Goal: Task Accomplishment & Management: Use online tool/utility

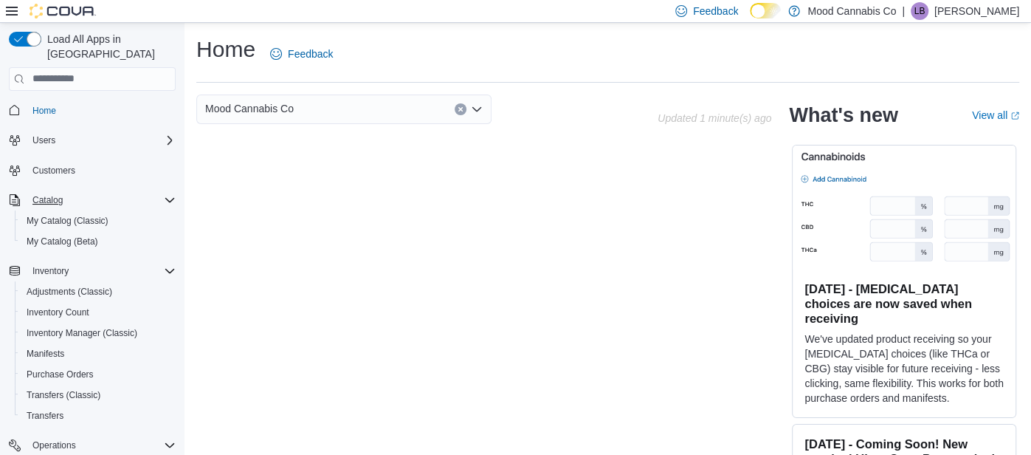
scroll to position [114, 0]
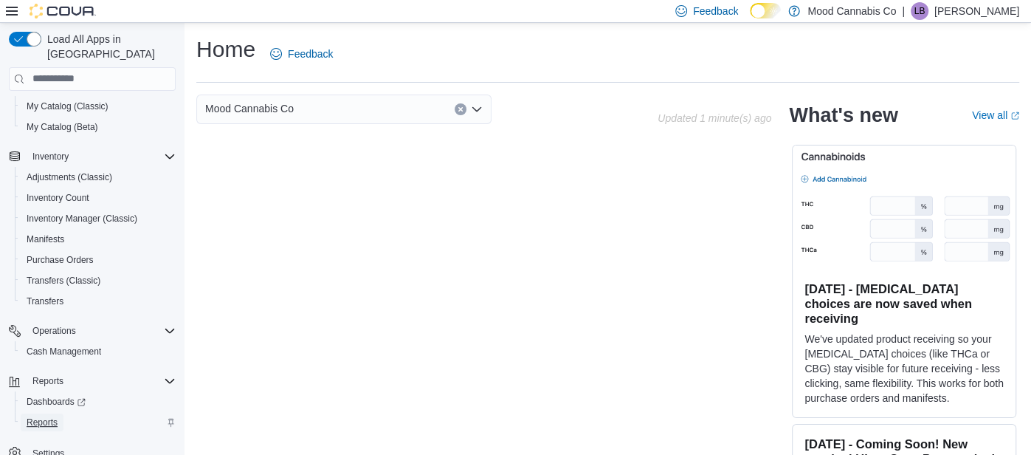
click at [57, 416] on span "Reports" at bounding box center [42, 422] width 31 height 12
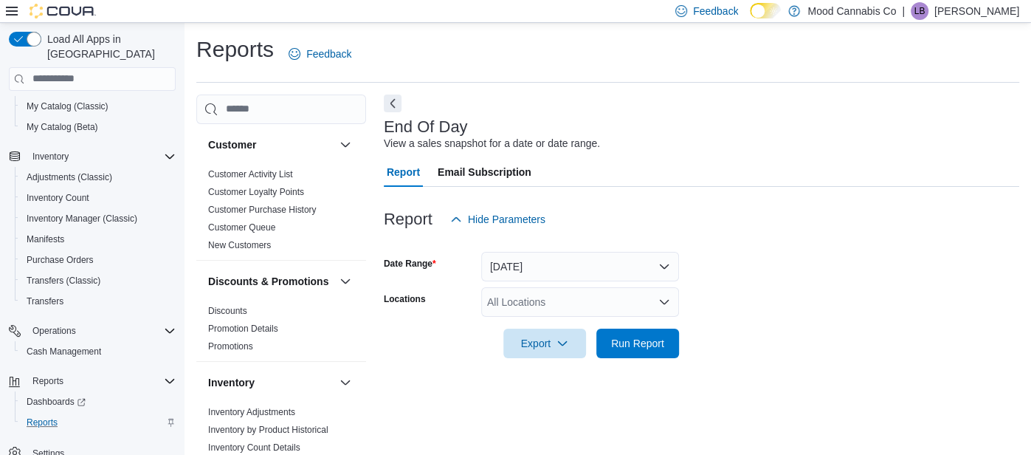
scroll to position [21, 0]
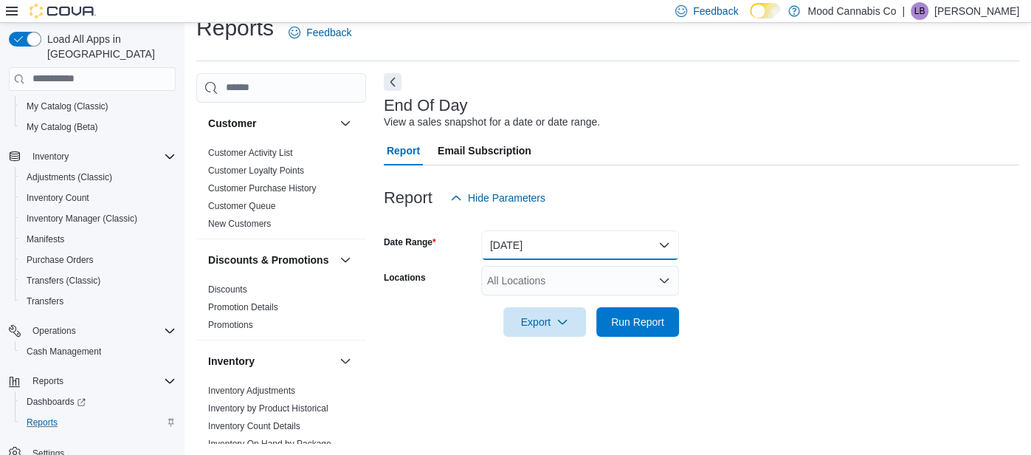
click at [492, 252] on button "[DATE]" at bounding box center [580, 245] width 198 height 30
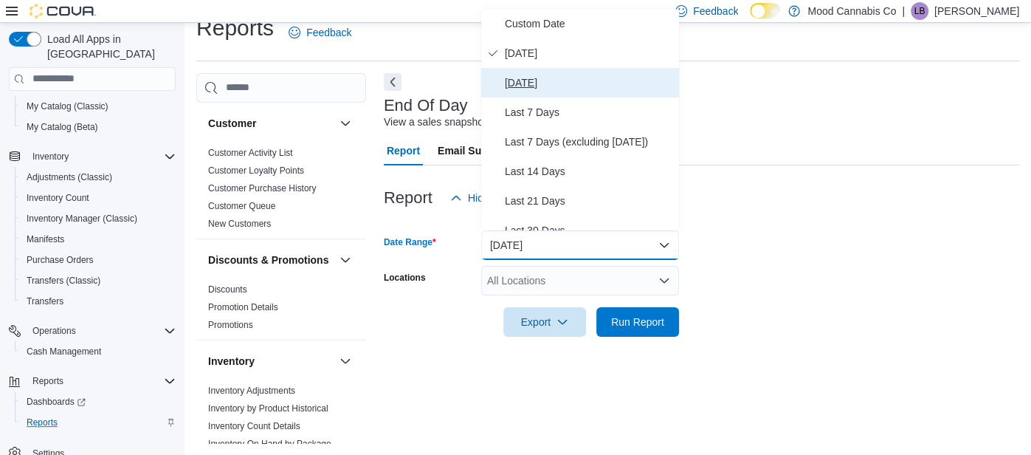
click at [531, 79] on span "[DATE]" at bounding box center [589, 83] width 168 height 18
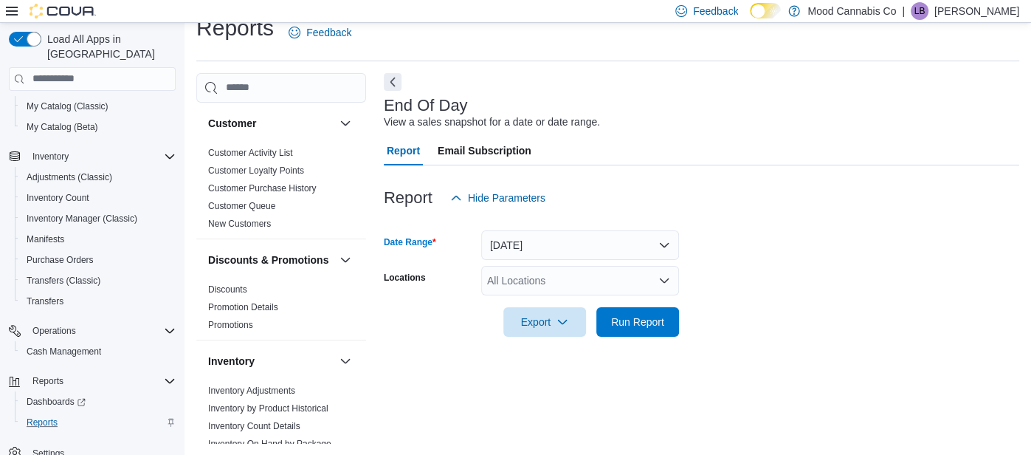
click at [554, 280] on div "All Locations" at bounding box center [580, 281] width 198 height 30
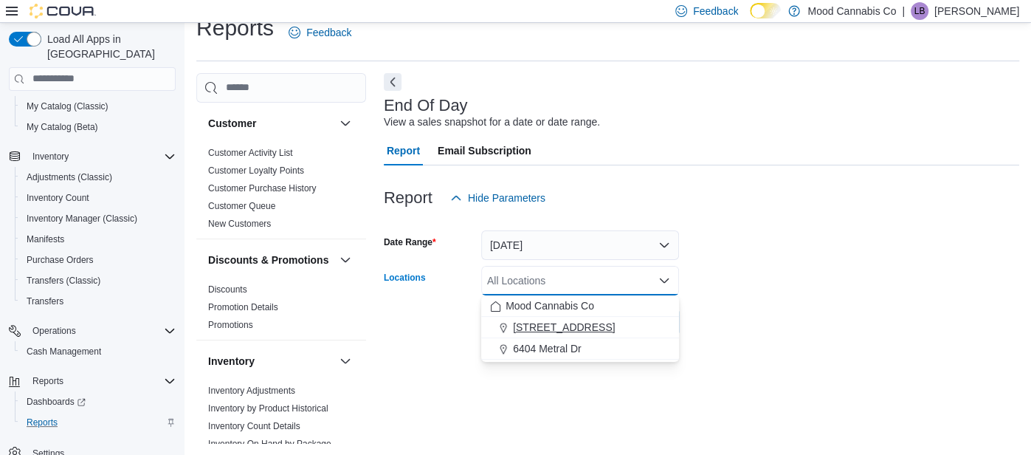
click at [568, 328] on span "[STREET_ADDRESS]" at bounding box center [564, 327] width 102 height 15
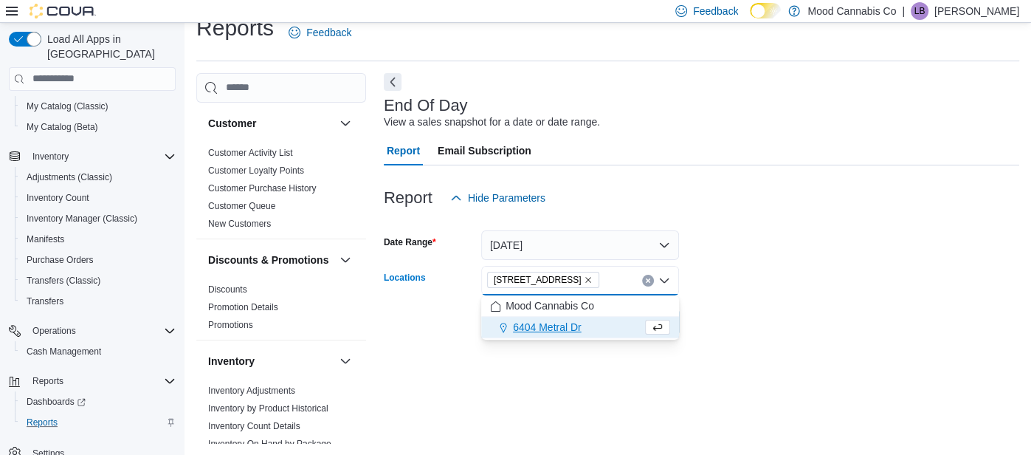
click at [572, 355] on div "End Of Day View a sales snapshot for a date or date range. Report Email Subscri…" at bounding box center [701, 258] width 635 height 370
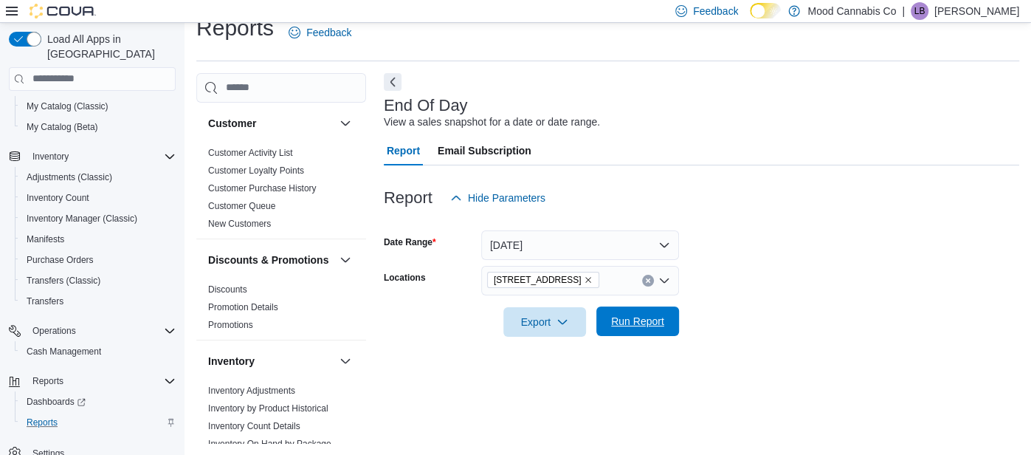
click at [634, 324] on span "Run Report" at bounding box center [637, 321] width 53 height 15
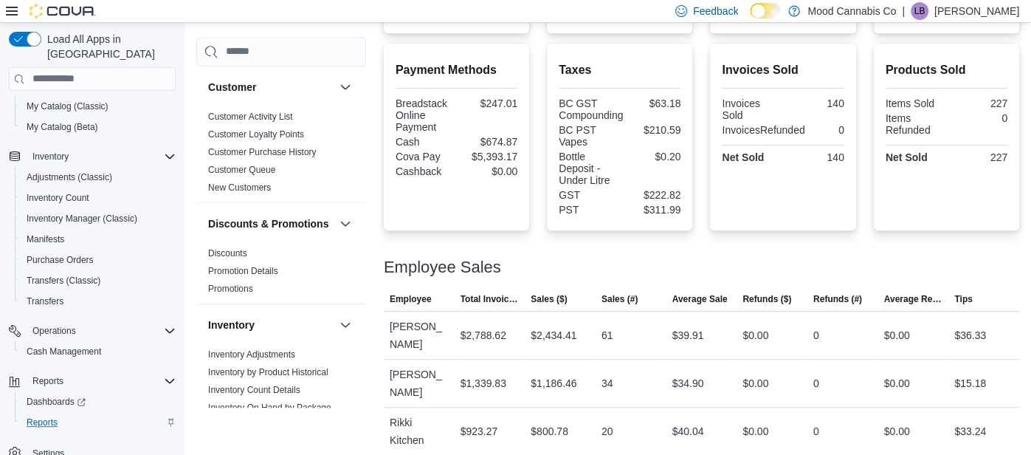
scroll to position [494, 0]
click at [965, 16] on p "[PERSON_NAME]" at bounding box center [976, 11] width 85 height 18
